Goal: Transaction & Acquisition: Book appointment/travel/reservation

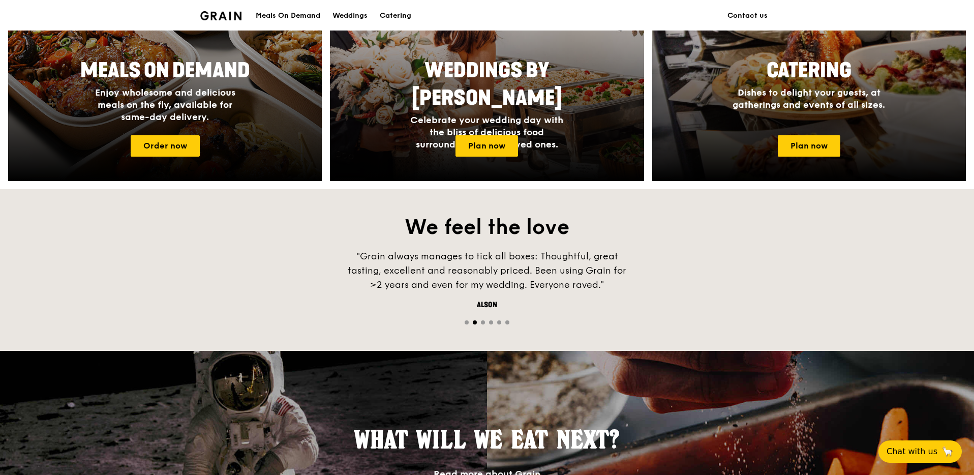
scroll to position [541, 0]
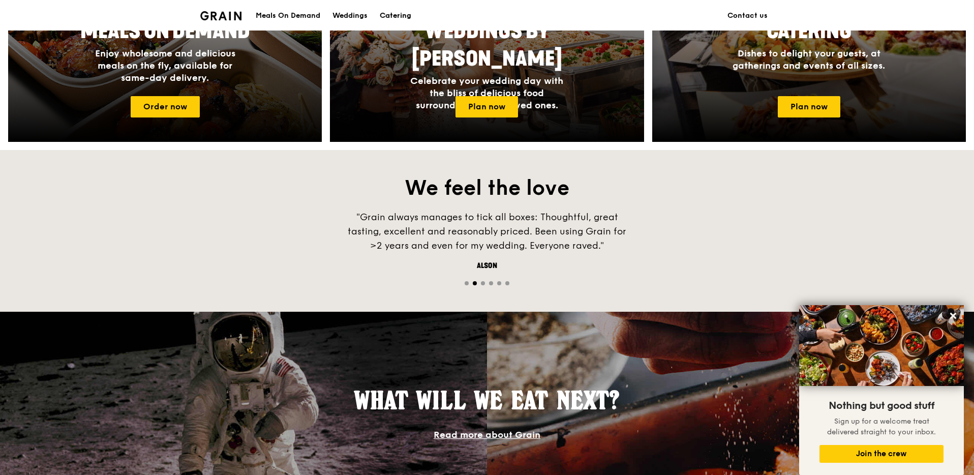
click at [384, 12] on div "Catering" at bounding box center [396, 16] width 32 height 30
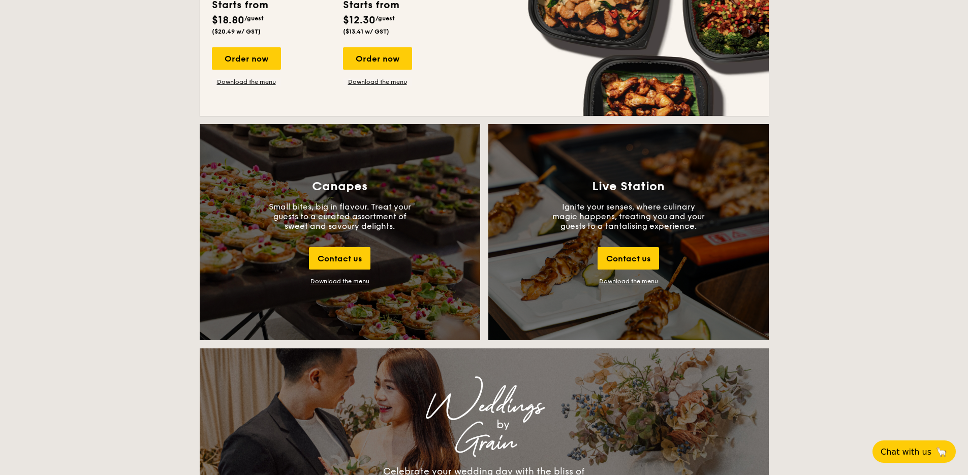
scroll to position [1021, 0]
